Goal: Task Accomplishment & Management: Manage account settings

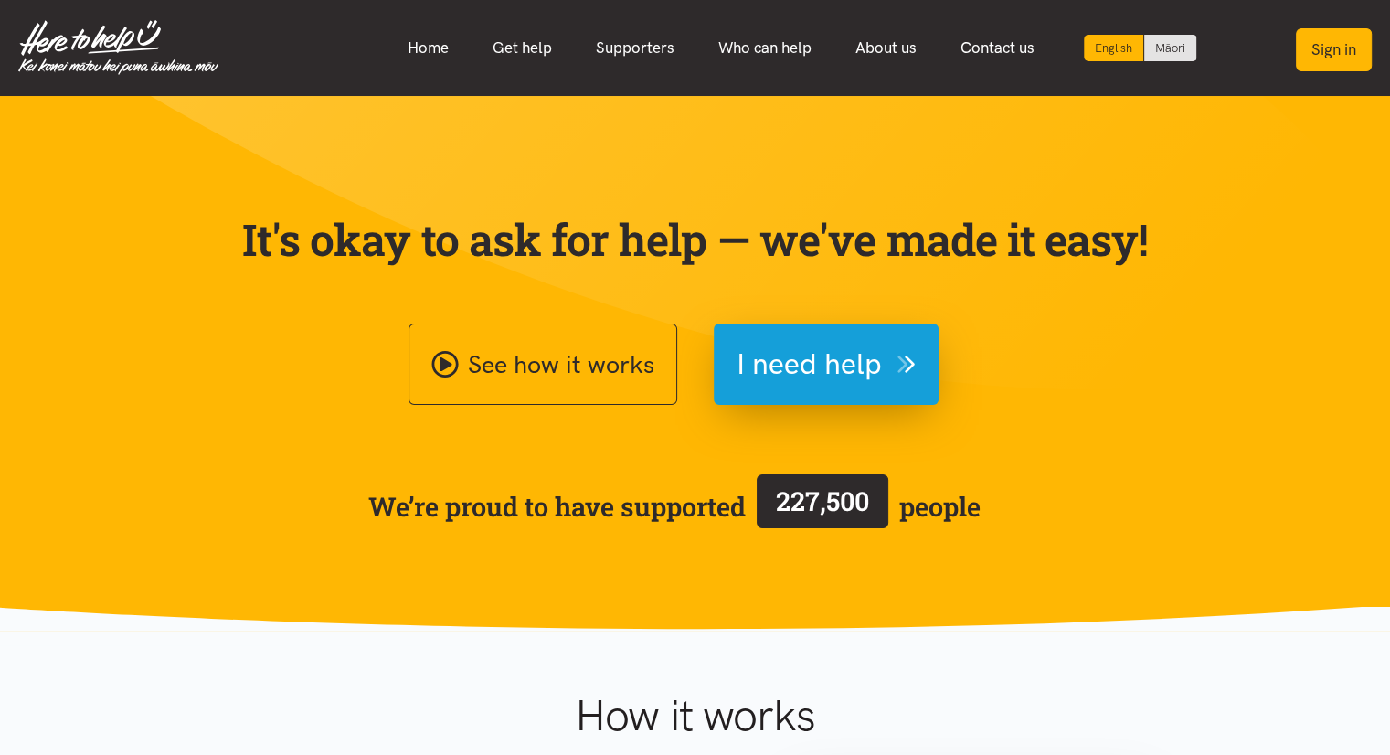
click at [1356, 59] on button "Sign in" at bounding box center [1334, 49] width 76 height 43
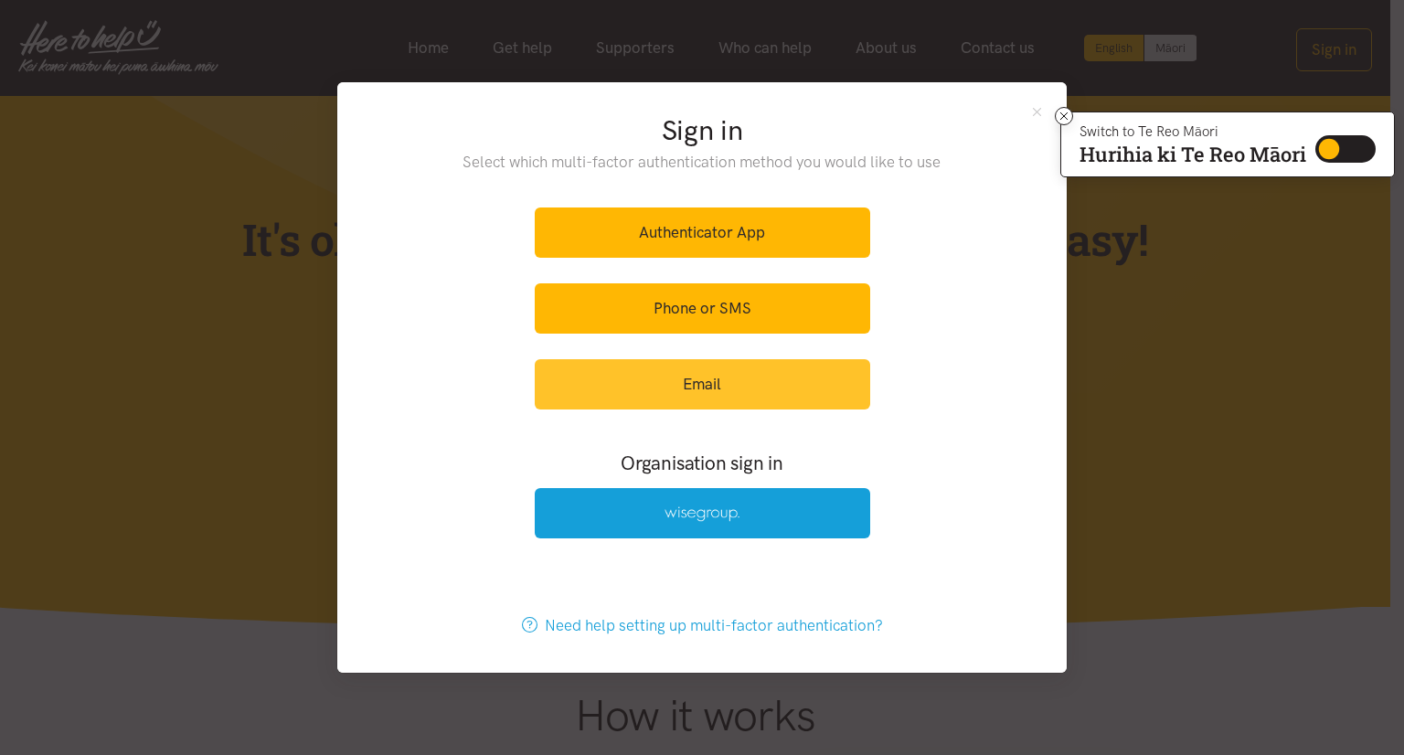
click at [768, 404] on link "Email" at bounding box center [702, 384] width 335 height 50
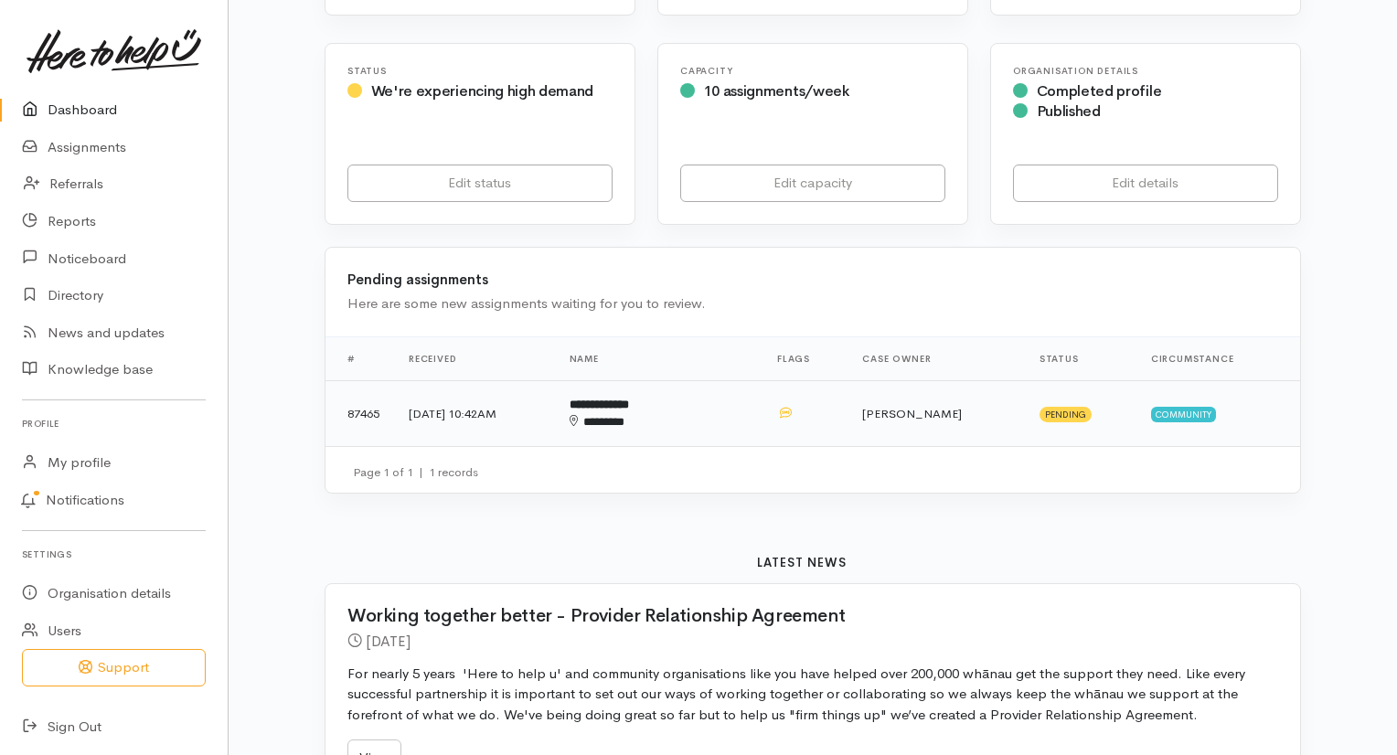
scroll to position [457, 0]
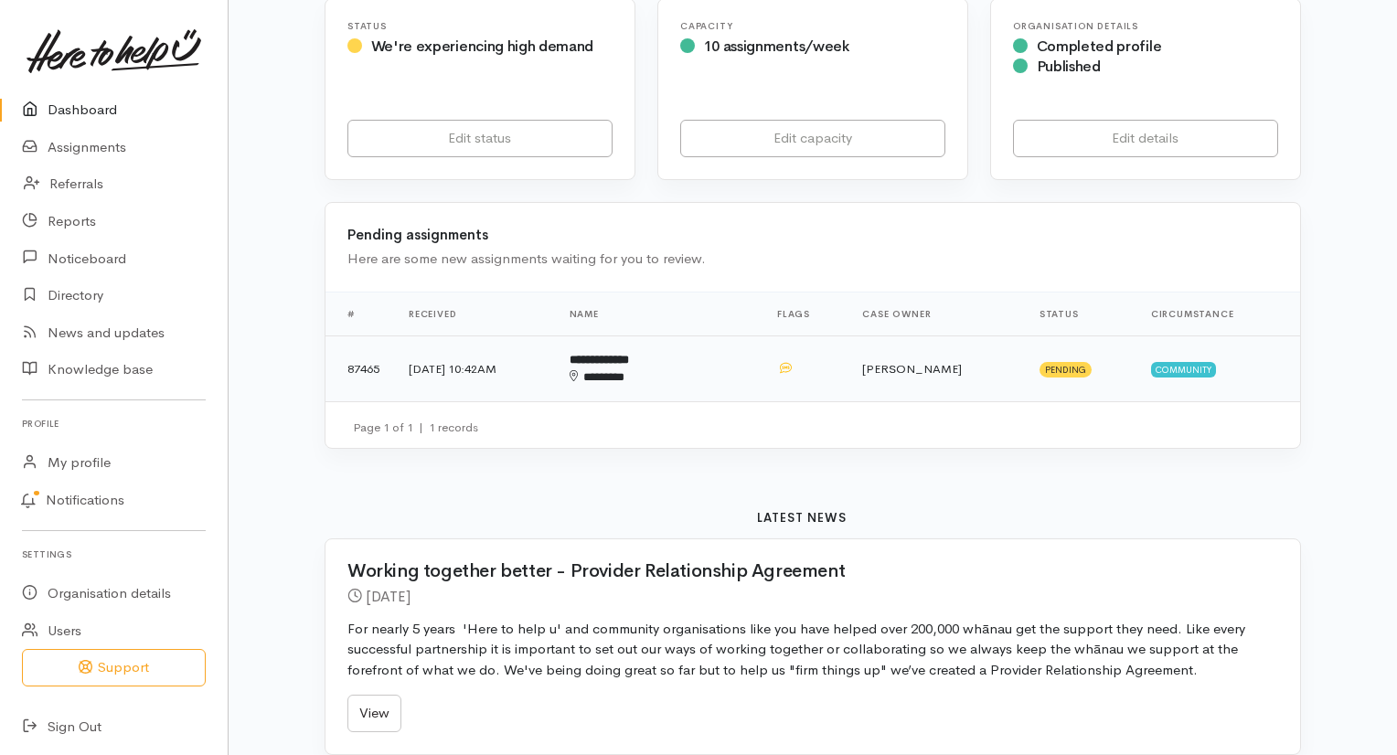
click at [530, 335] on td "[DATE] 10:42AM" at bounding box center [474, 368] width 161 height 66
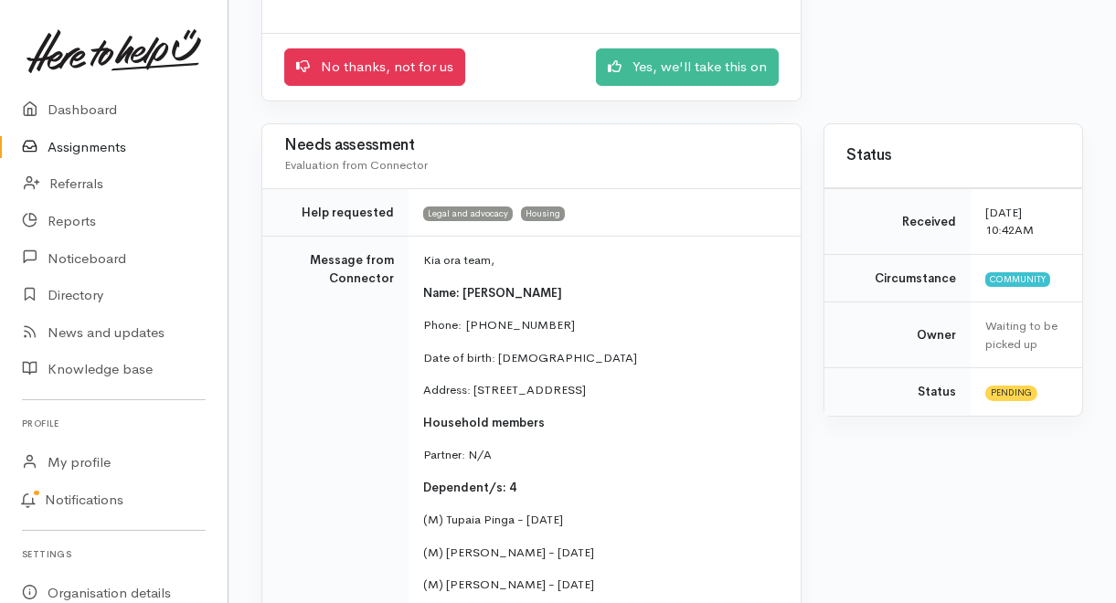
scroll to position [219, 0]
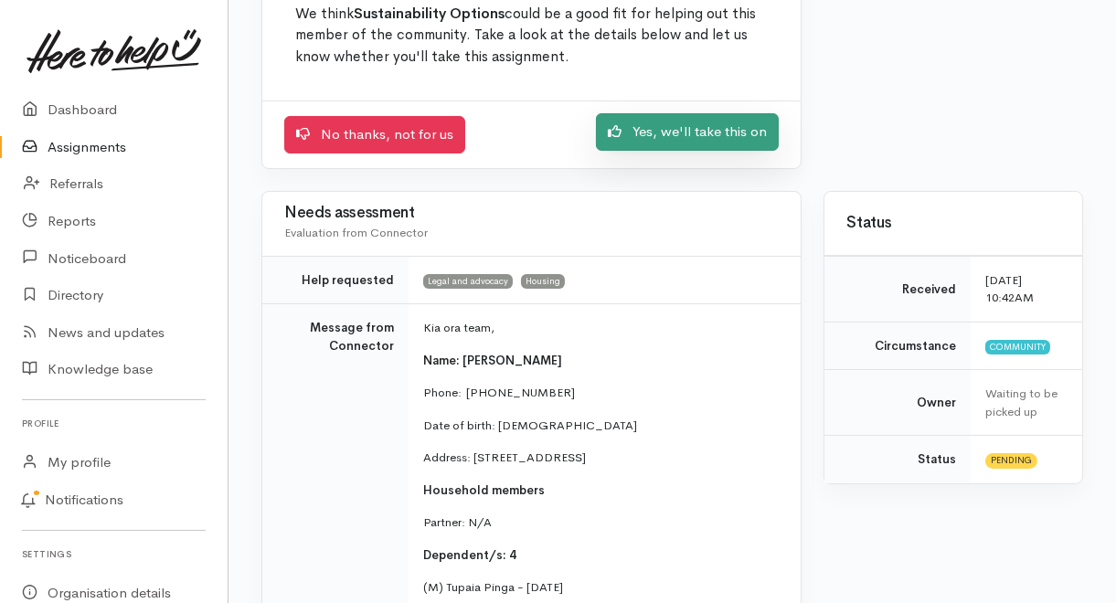
click at [657, 132] on link "Yes, we'll take this on" at bounding box center [687, 131] width 183 height 37
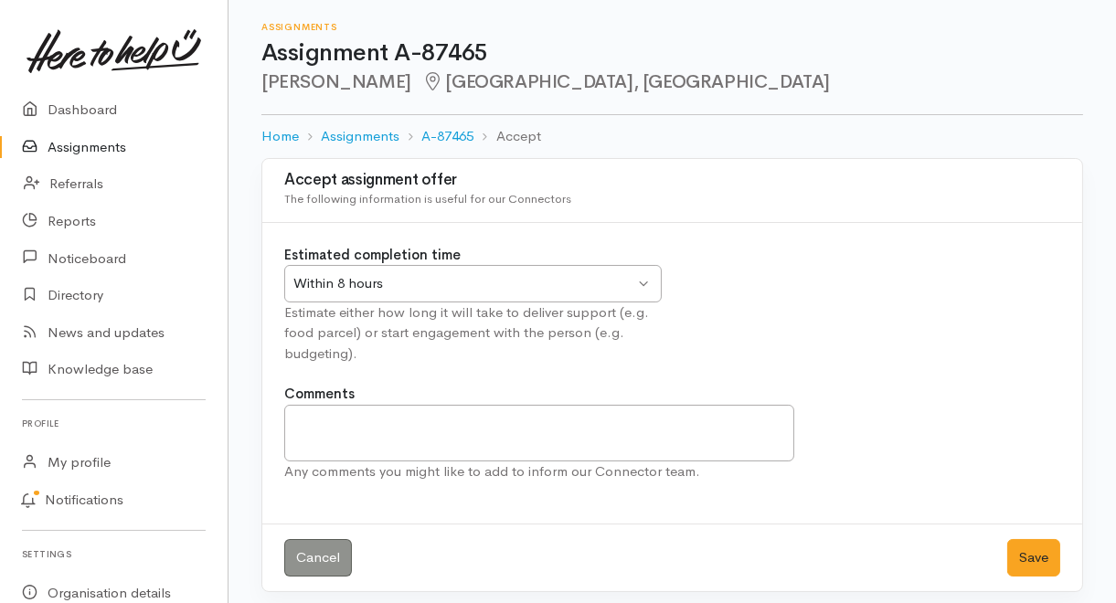
click at [457, 268] on div "Within 8 hours Within 8 hours" at bounding box center [472, 283] width 377 height 37
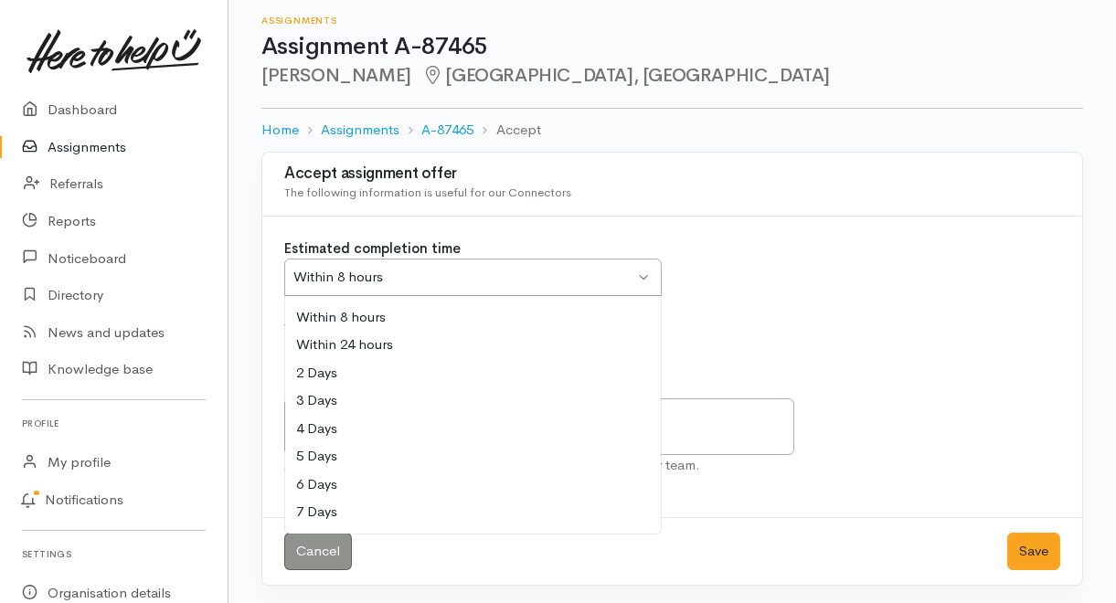
scroll to position [7, 0]
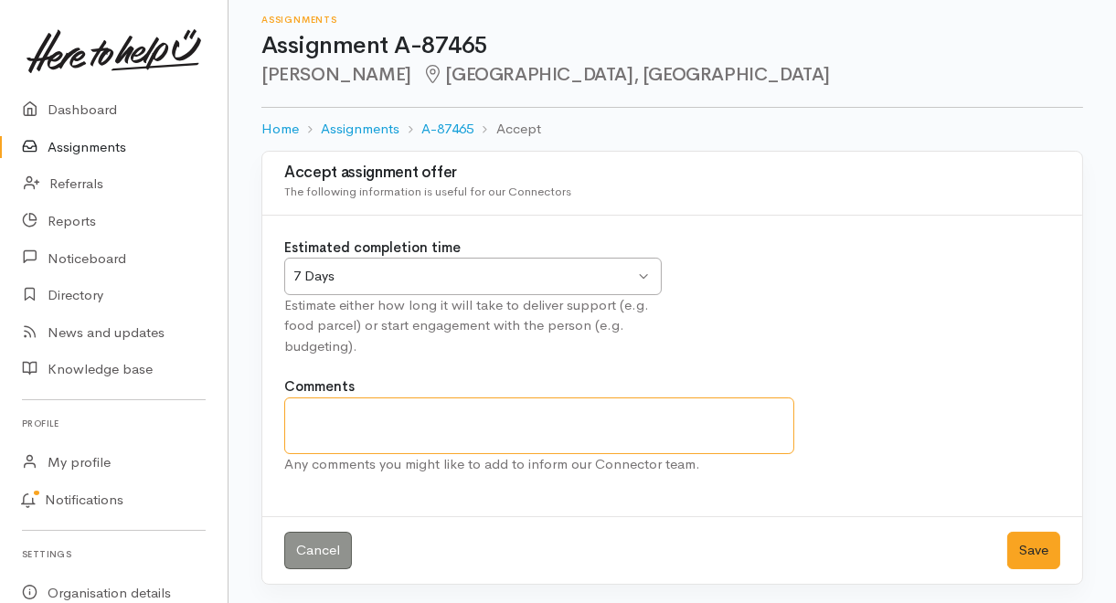
click at [434, 415] on textarea "Comments" at bounding box center [539, 426] width 510 height 57
click at [1045, 554] on button "Save" at bounding box center [1033, 550] width 53 height 37
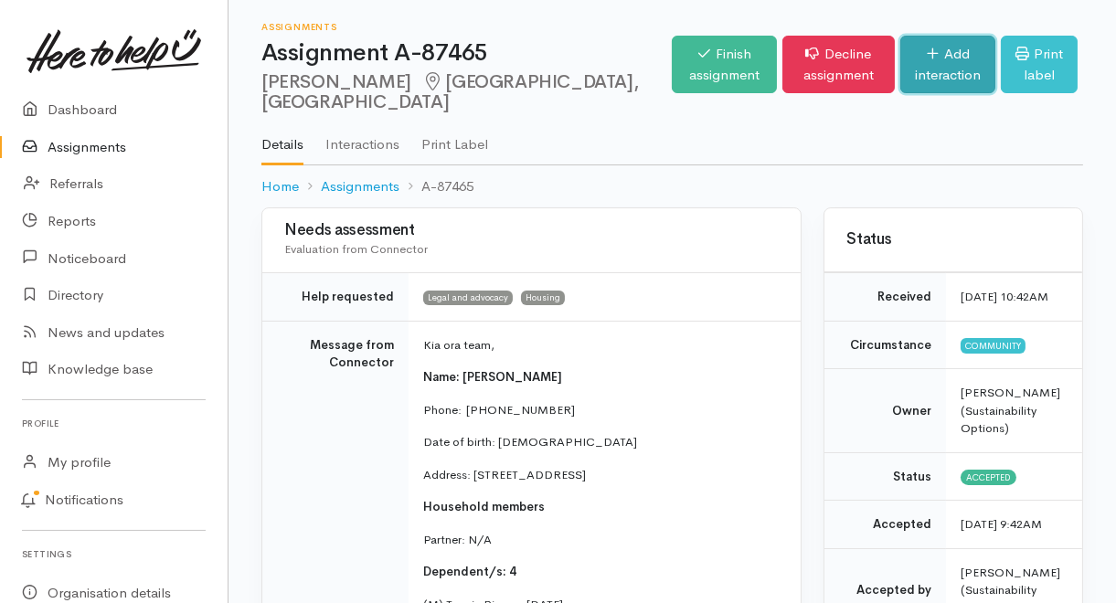
click at [921, 77] on link "Add interaction" at bounding box center [947, 65] width 95 height 58
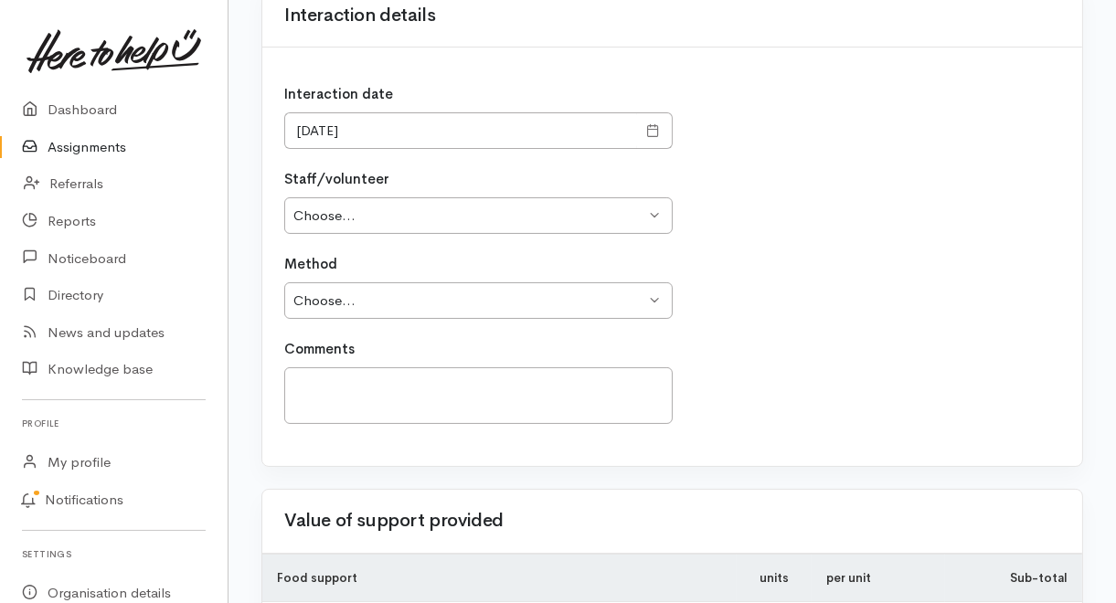
scroll to position [219, 0]
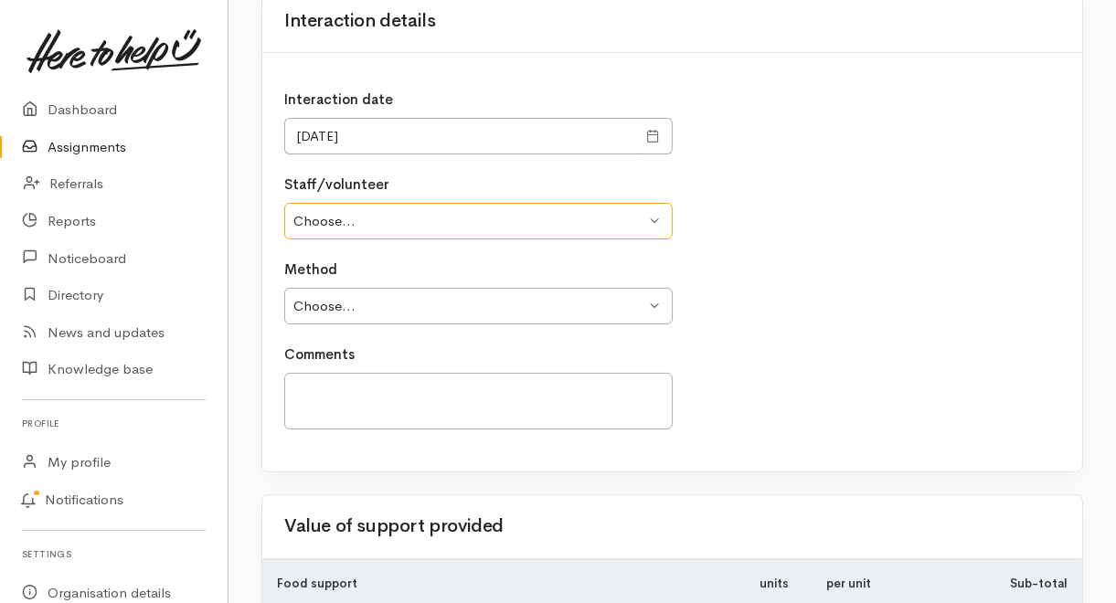
click at [492, 227] on select "Choose... Jessie Pearson" at bounding box center [478, 221] width 388 height 37
click at [864, 245] on div "Interaction date 12/08/2025 Staff/volunteer Choose... Jessie Pearson Method Cho…" at bounding box center [672, 262] width 820 height 419
click at [643, 225] on select "Choose... Jessie Pearson" at bounding box center [478, 221] width 388 height 37
click at [827, 255] on div "Interaction date 12/08/2025 Staff/volunteer Choose... Jessie Pearson Method Cho…" at bounding box center [672, 262] width 820 height 419
click at [614, 305] on select "Choose... Phone Visit Other" at bounding box center [478, 306] width 388 height 37
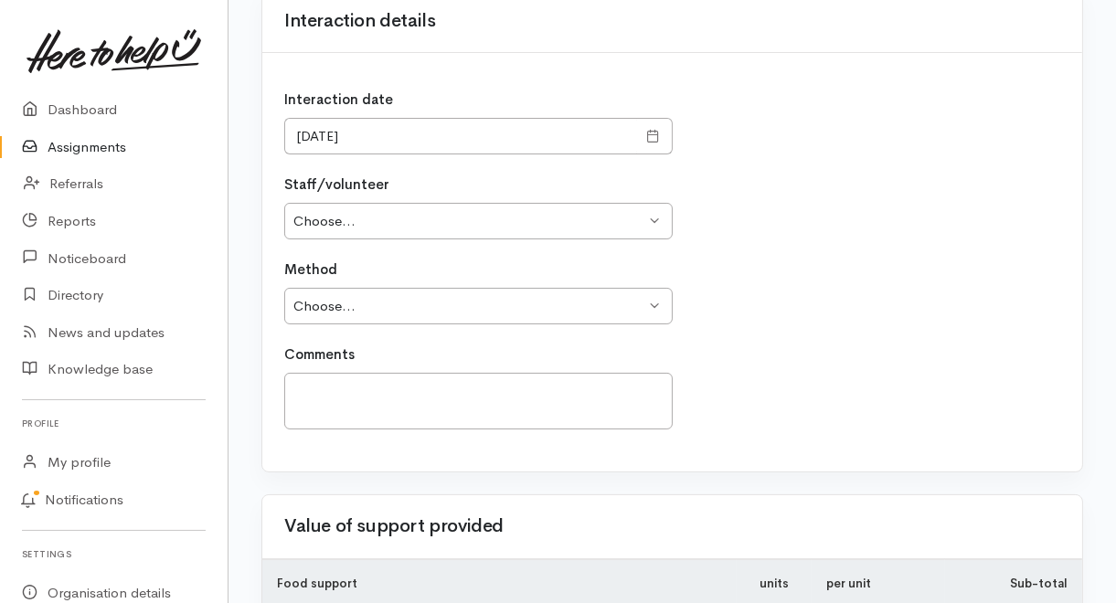
click at [704, 291] on div "Method Choose... Phone Visit Other" at bounding box center [672, 292] width 776 height 65
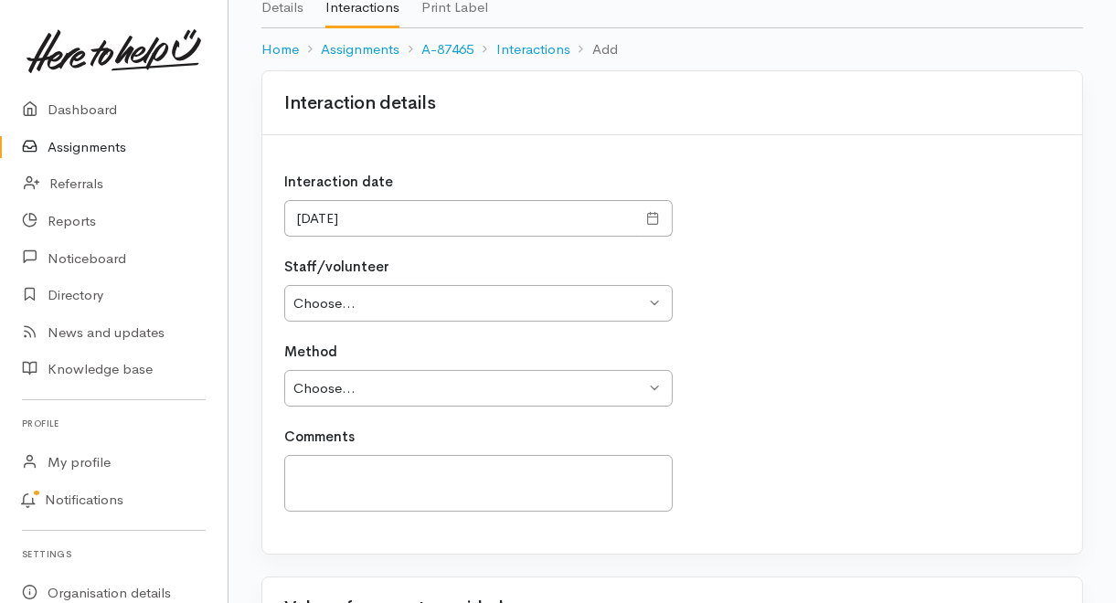
scroll to position [146, 0]
